Goal: Transaction & Acquisition: Book appointment/travel/reservation

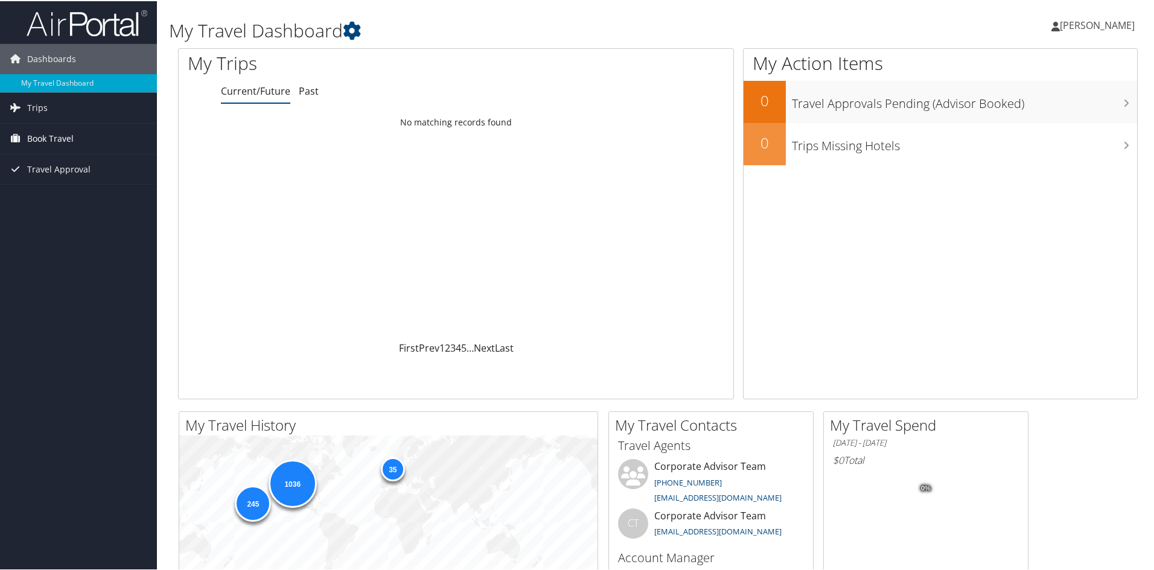
click at [70, 134] on span "Book Travel" at bounding box center [50, 138] width 46 height 30
click at [65, 193] on link "Book/Manage Online Trips" at bounding box center [78, 198] width 157 height 18
click at [53, 200] on link "Book/Manage Online Trips" at bounding box center [78, 198] width 157 height 18
